Goal: Download file/media

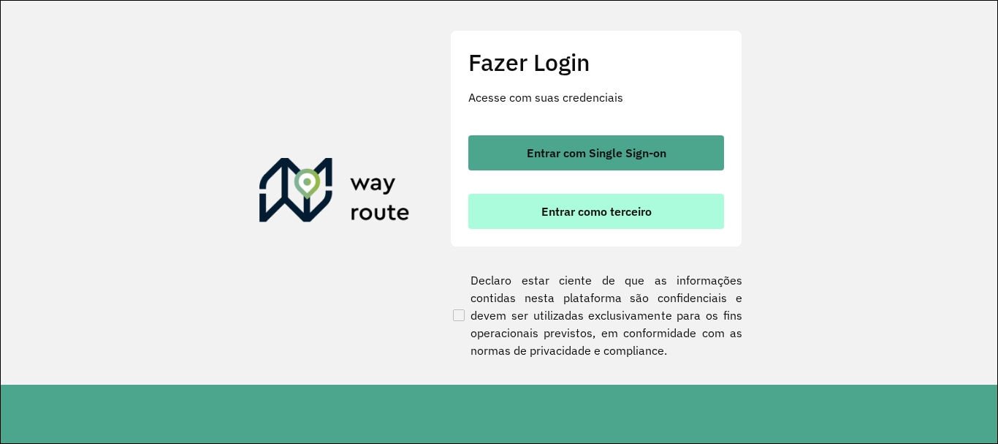
click at [538, 213] on button "Entrar como terceiro" at bounding box center [597, 211] width 256 height 35
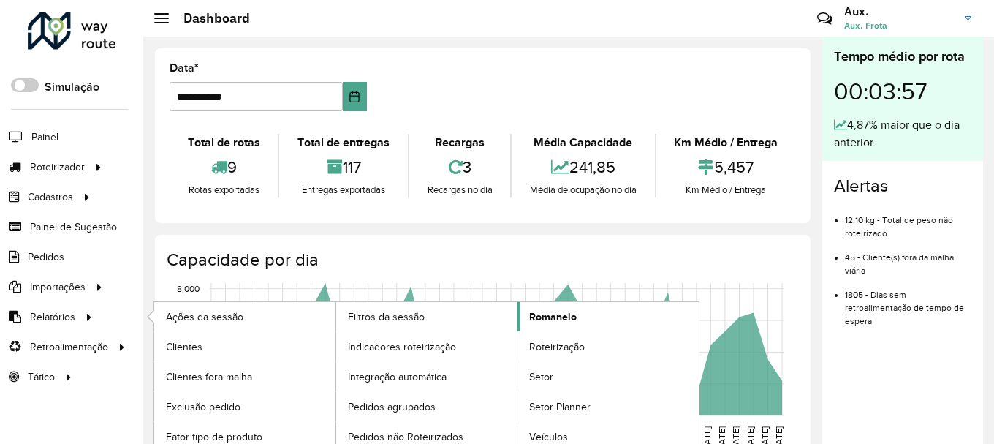
click at [554, 324] on span "Romaneio" at bounding box center [553, 316] width 48 height 15
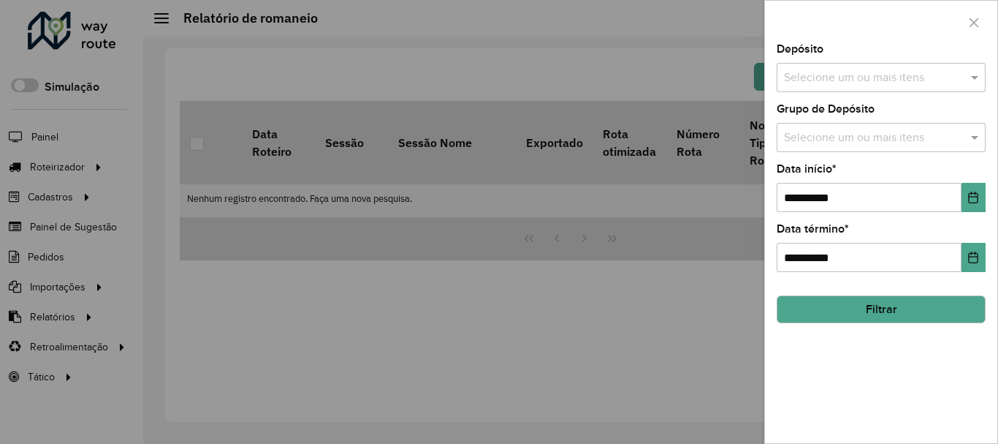
click at [902, 85] on input "text" at bounding box center [874, 78] width 187 height 18
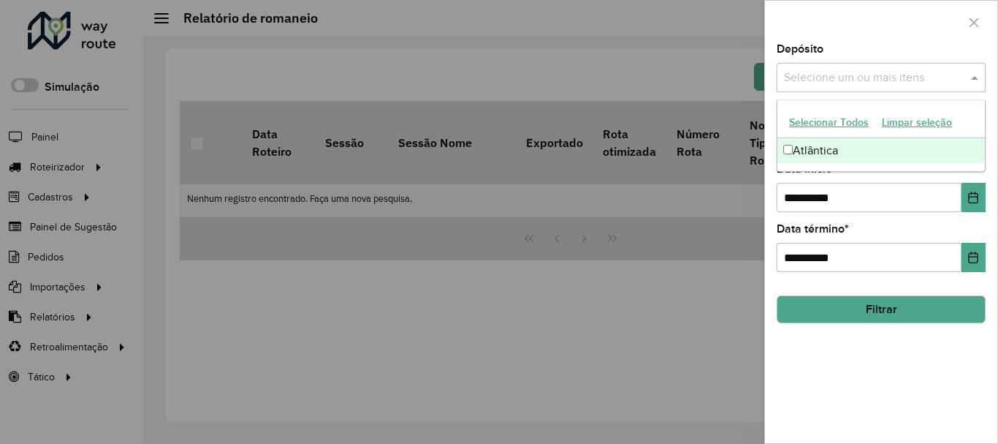
click at [872, 148] on div "Atlântica" at bounding box center [882, 150] width 208 height 25
click at [971, 200] on icon "Choose Date" at bounding box center [974, 198] width 12 height 12
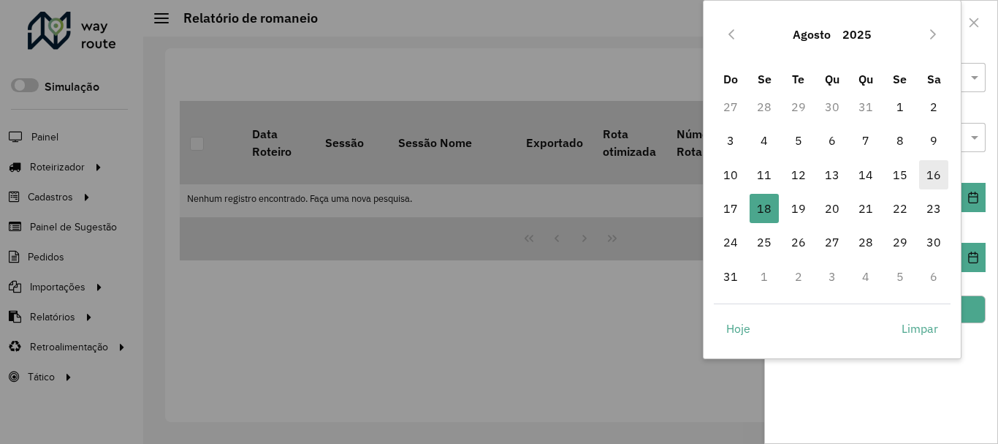
click at [936, 168] on span "16" at bounding box center [934, 174] width 29 height 29
type input "**********"
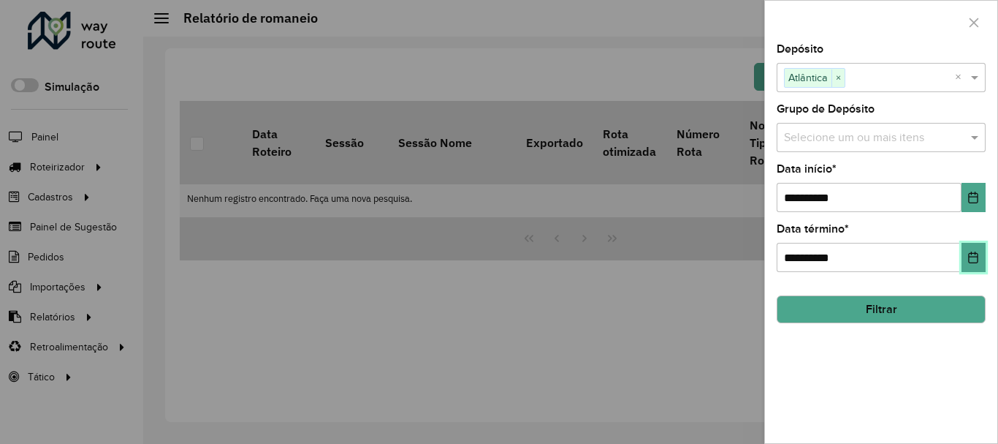
click at [977, 262] on icon "Choose Date" at bounding box center [974, 257] width 12 height 12
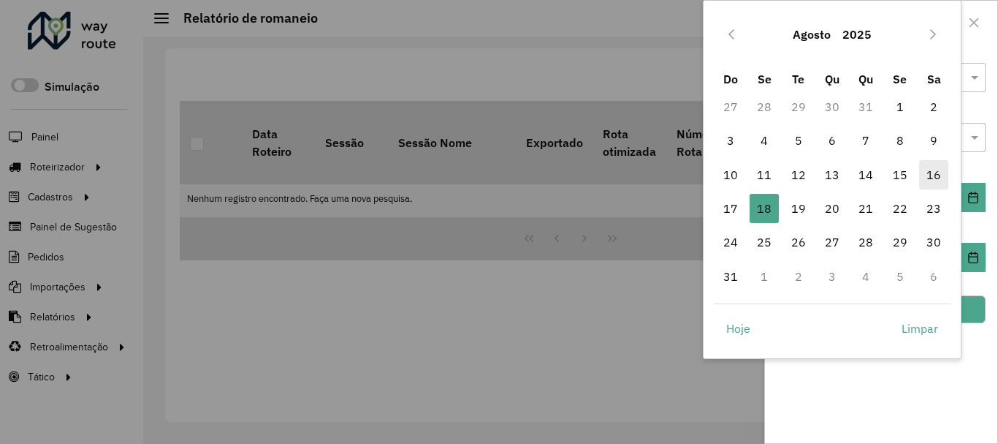
click at [937, 175] on span "16" at bounding box center [934, 174] width 29 height 29
type input "**********"
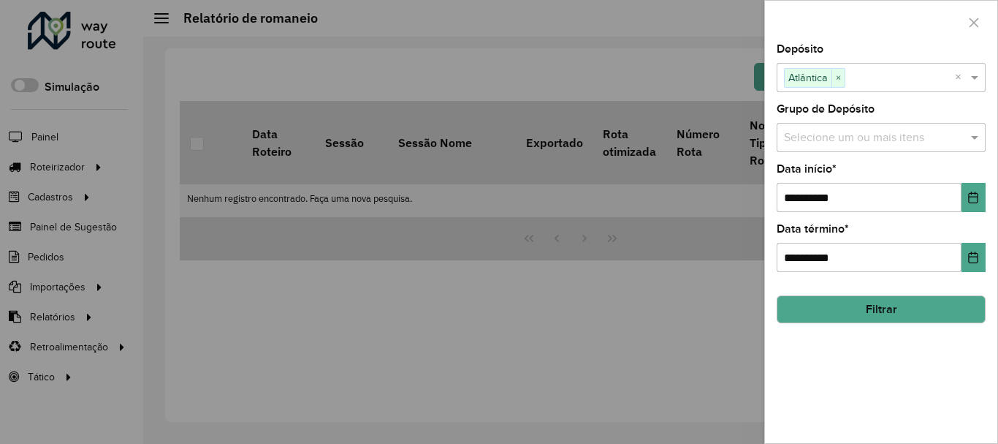
click at [914, 309] on button "Filtrar" at bounding box center [881, 309] width 209 height 28
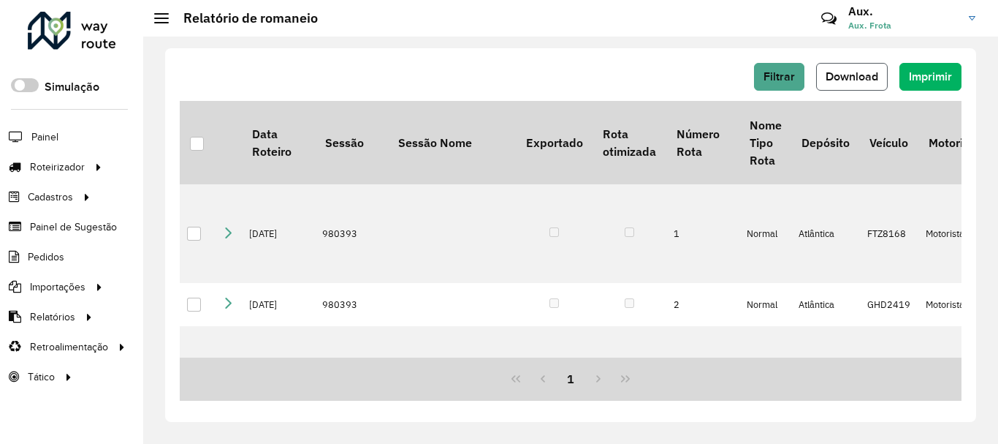
click at [859, 80] on span "Download" at bounding box center [852, 76] width 53 height 12
